Goal: Transaction & Acquisition: Purchase product/service

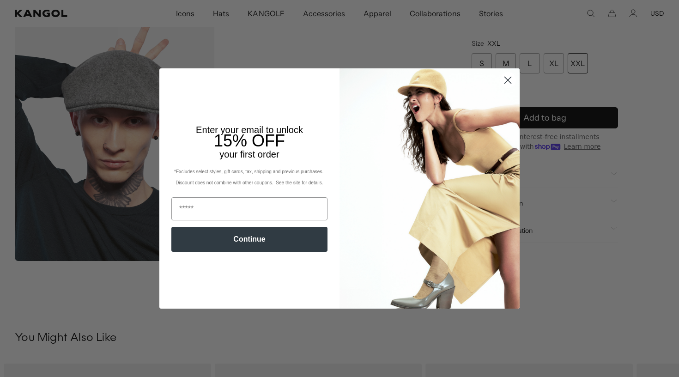
click at [506, 80] on circle "Close dialog" at bounding box center [507, 79] width 15 height 15
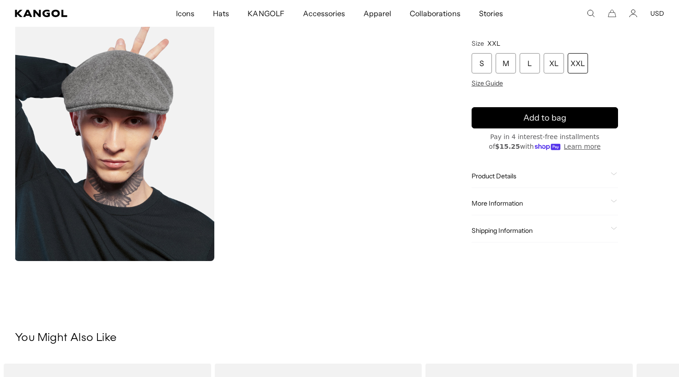
click at [484, 78] on div "S M L XL XXL Size Guide" at bounding box center [544, 70] width 146 height 34
click at [486, 83] on span "Size Guide" at bounding box center [486, 83] width 31 height 8
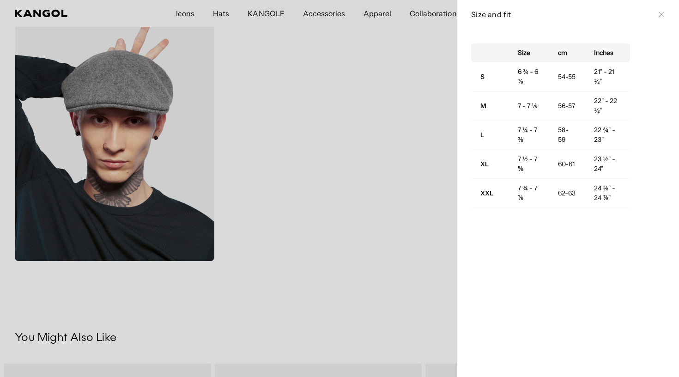
scroll to position [0, 190]
click at [400, 206] on div at bounding box center [339, 188] width 679 height 377
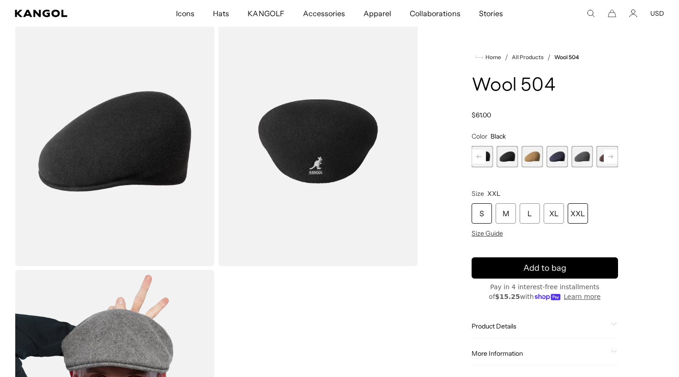
scroll to position [0, 0]
click at [482, 211] on div "S" at bounding box center [481, 213] width 20 height 20
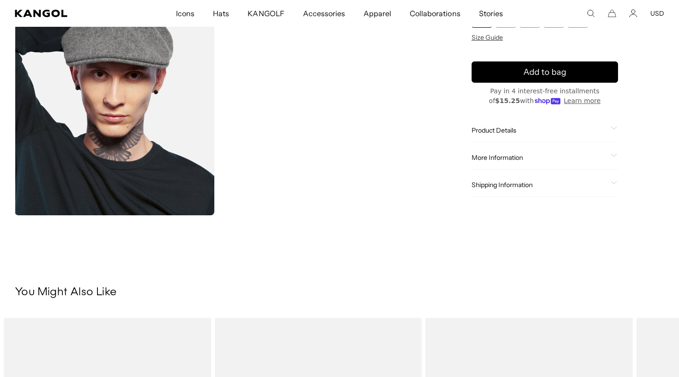
scroll to position [205, 0]
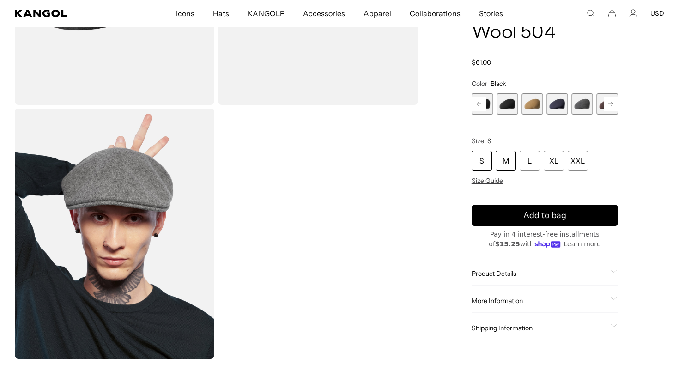
click at [508, 154] on div "M" at bounding box center [505, 160] width 20 height 20
click at [502, 112] on span "10 of 21" at bounding box center [506, 103] width 21 height 21
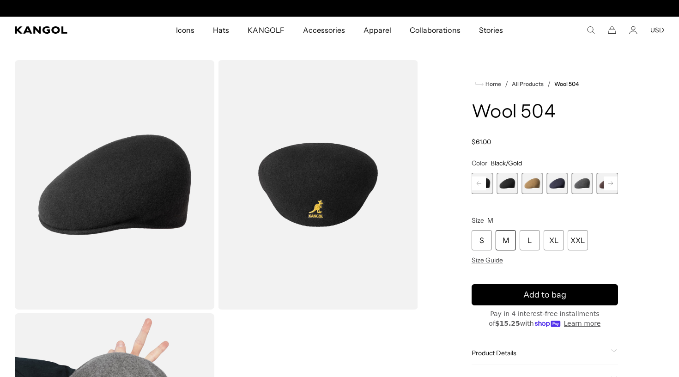
scroll to position [0, 190]
click at [498, 238] on div "M" at bounding box center [505, 240] width 20 height 20
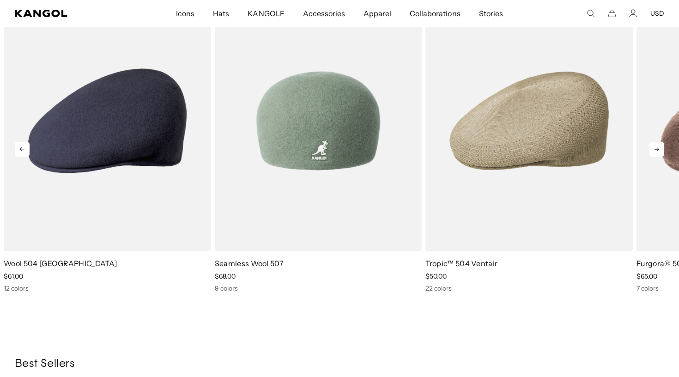
click at [327, 174] on img "2 of 5" at bounding box center [318, 121] width 207 height 260
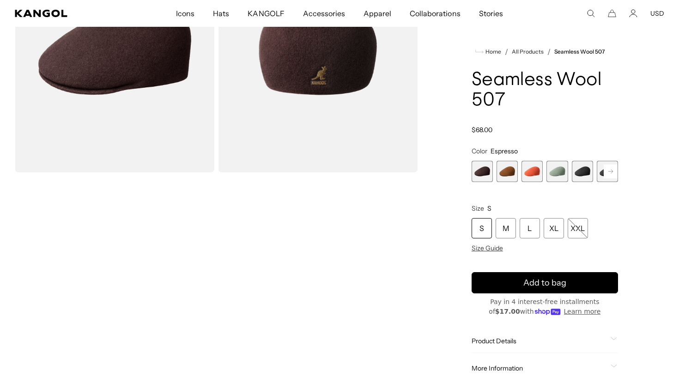
scroll to position [26, 0]
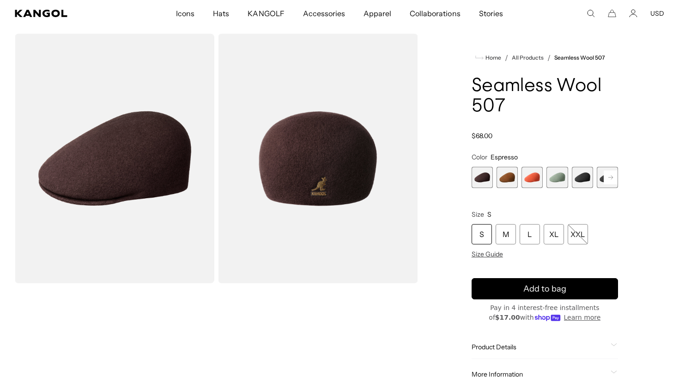
click at [584, 178] on span "5 of 9" at bounding box center [582, 177] width 21 height 21
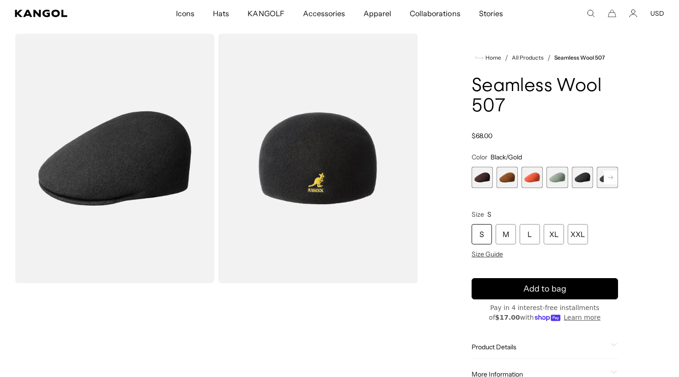
click at [623, 175] on div "Home / All Products / Seamless Wool 507 Seamless Wool 507 Regular price $68.00 …" at bounding box center [544, 285] width 239 height 503
click at [612, 175] on rect at bounding box center [610, 177] width 14 height 14
